Goal: Information Seeking & Learning: Learn about a topic

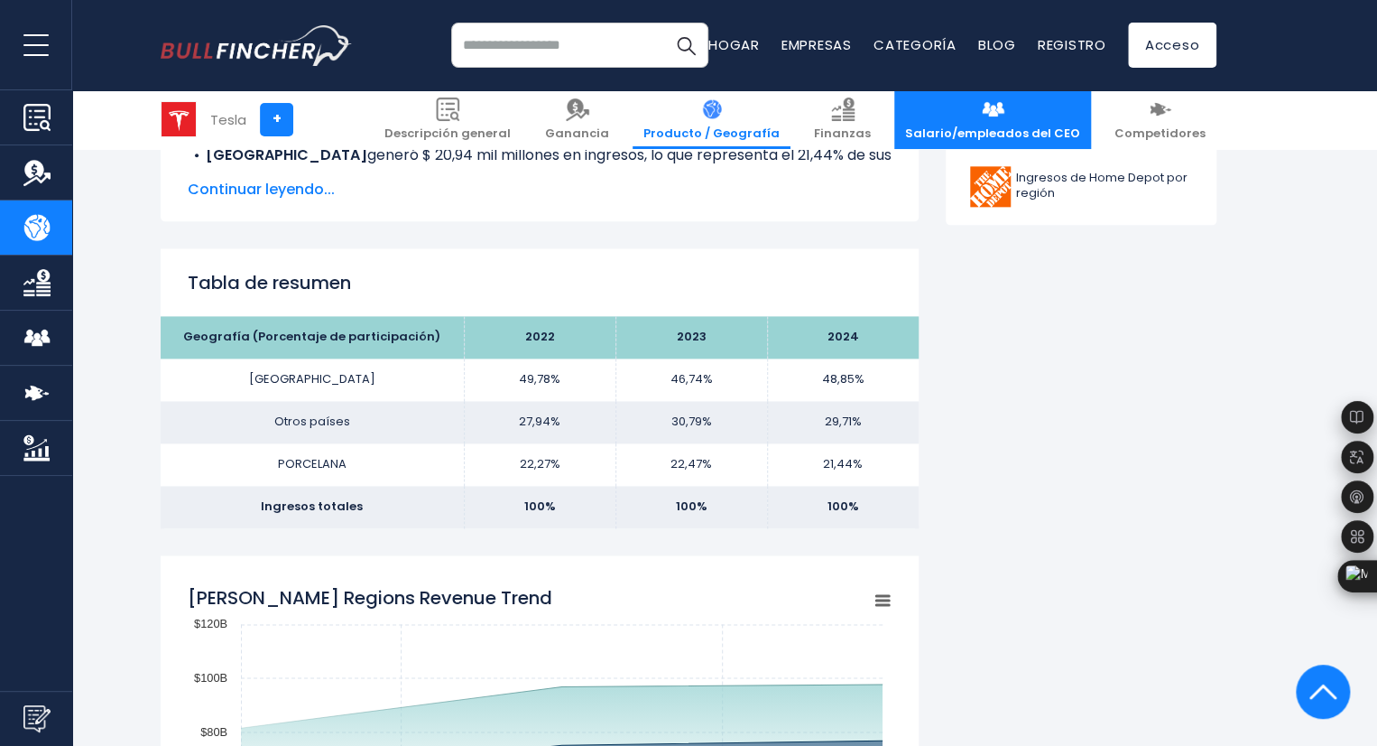
scroll to position [1033, 0]
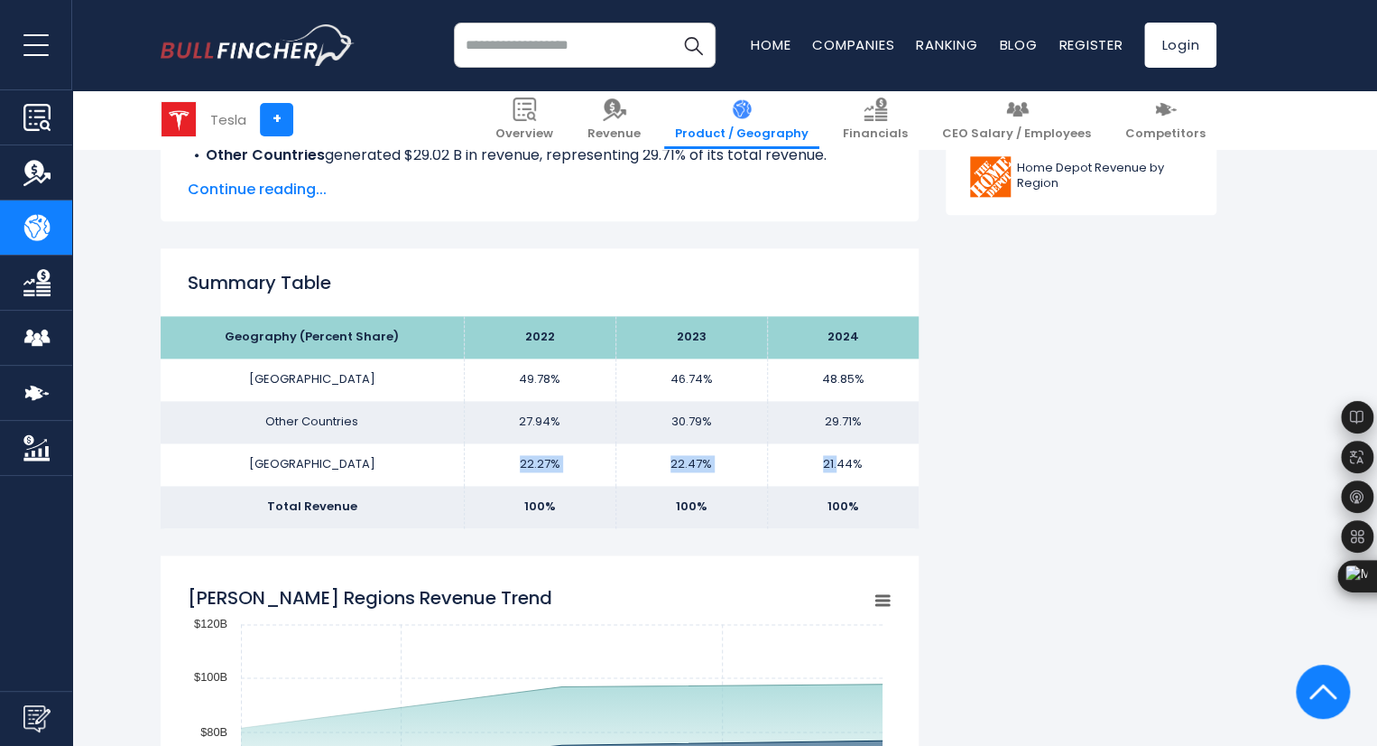
drag, startPoint x: 509, startPoint y: 468, endPoint x: 841, endPoint y: 463, distance: 332.2
click at [841, 463] on tr "CHINA 22.27% 22.47% 21.44%" at bounding box center [540, 464] width 758 height 42
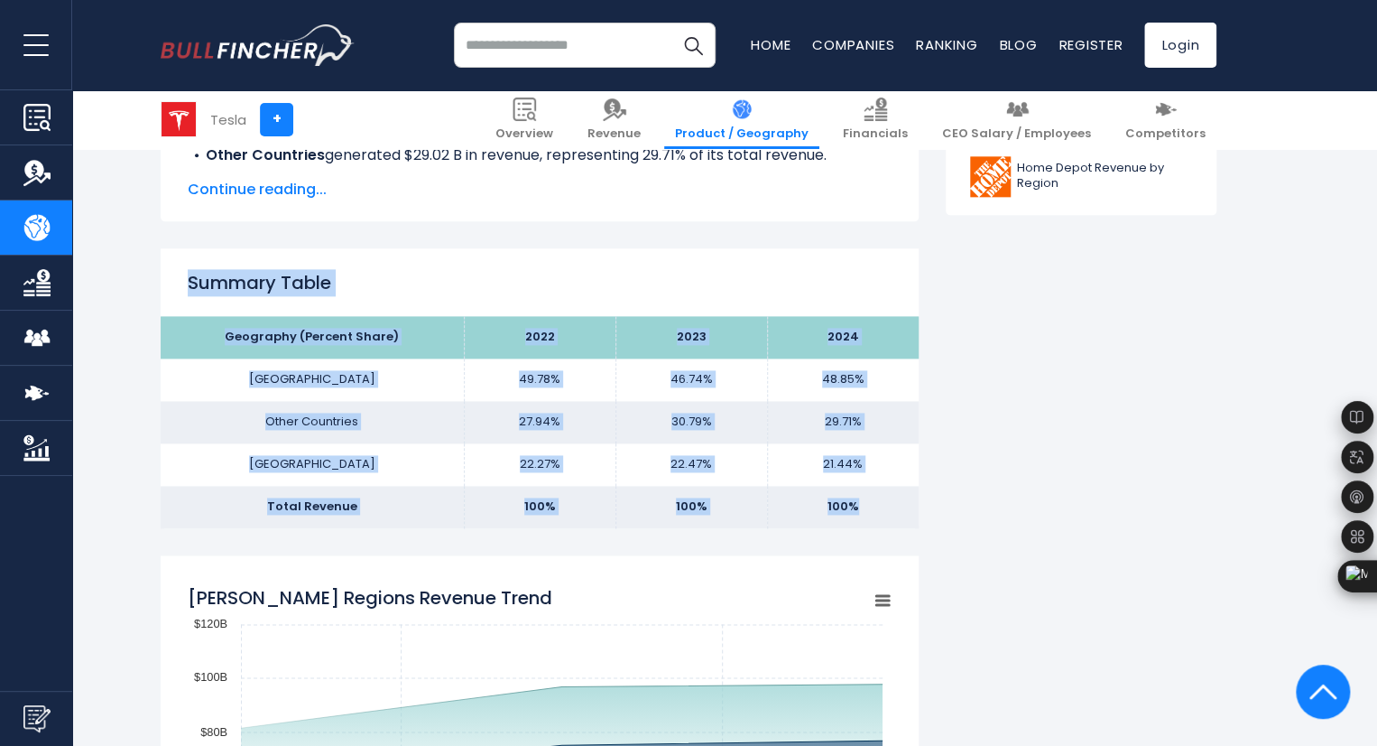
drag, startPoint x: 190, startPoint y: 280, endPoint x: 861, endPoint y: 507, distance: 708.1
click at [861, 507] on div "Summary Table Geography (Percent Share) 2022 2023 2024 UNITED STATES 49.78% Oth…" at bounding box center [540, 387] width 758 height 279
copy div "Summary Table Geography (Percent Share) 2022 2023 2024 [GEOGRAPHIC_DATA] 49.78%…"
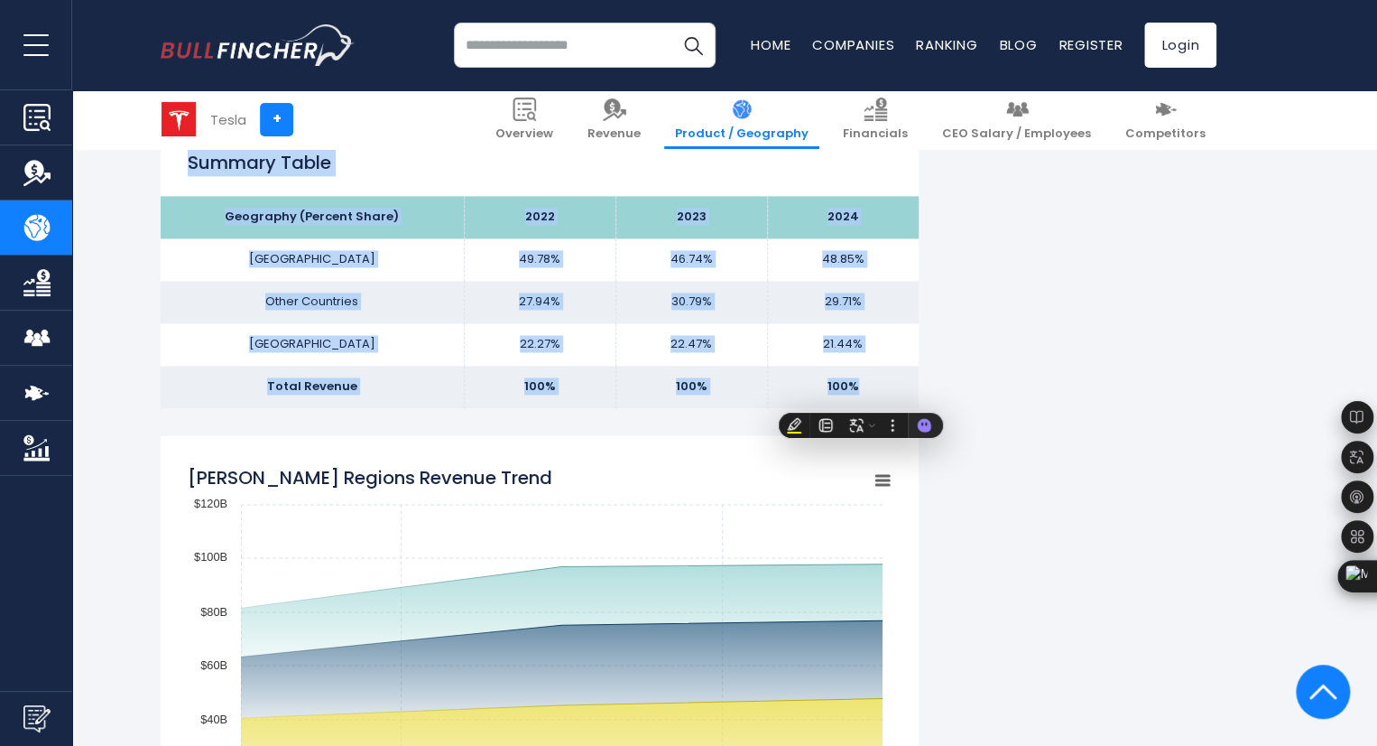
scroll to position [1123, 0]
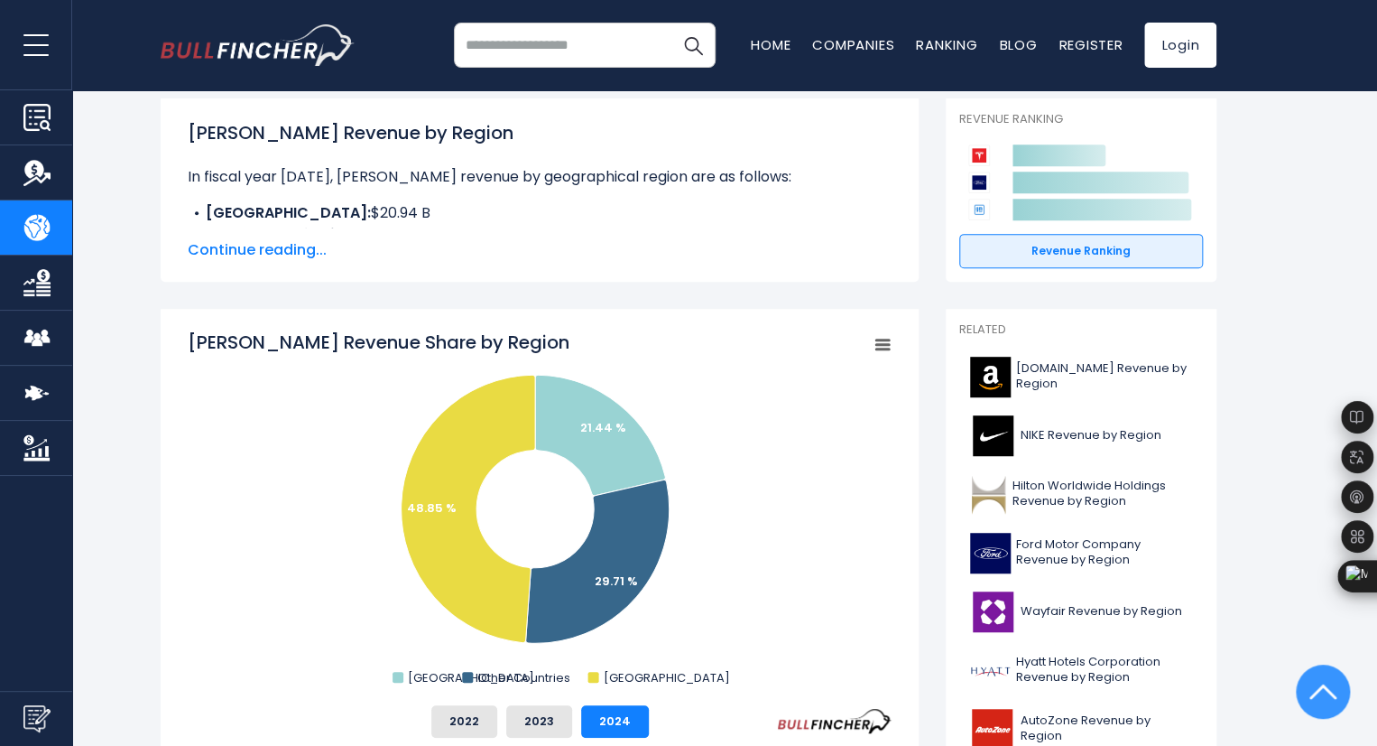
scroll to position [0, 0]
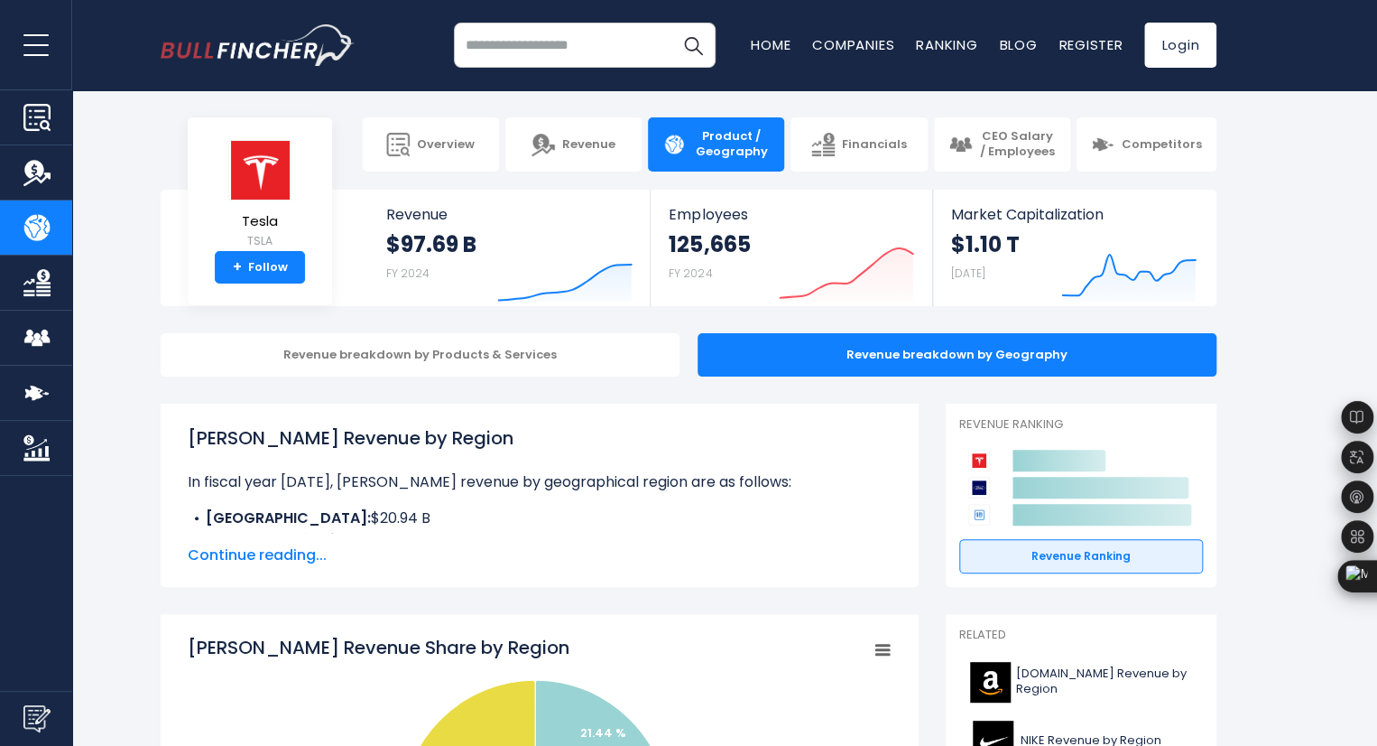
click at [235, 553] on span "Continue reading..." at bounding box center [540, 555] width 704 height 22
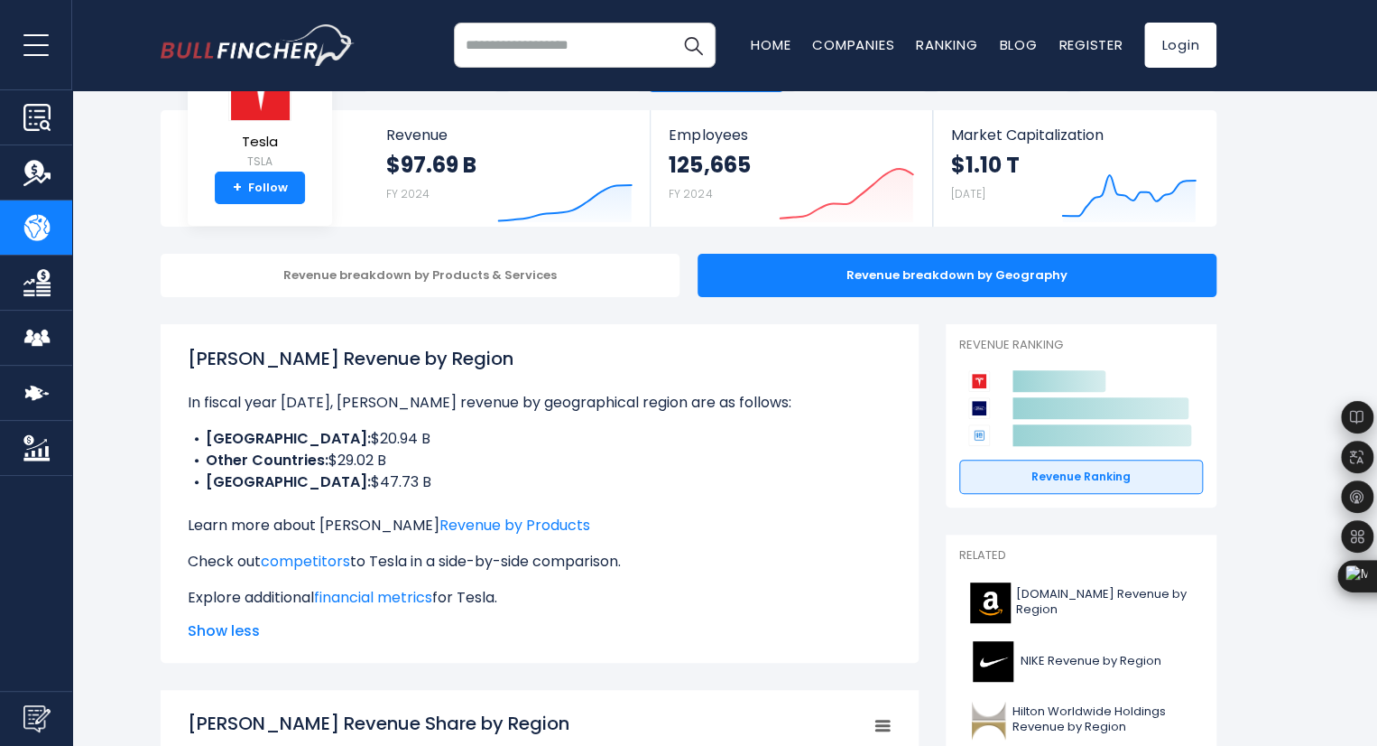
scroll to position [79, 0]
